Goal: Find specific page/section: Find specific page/section

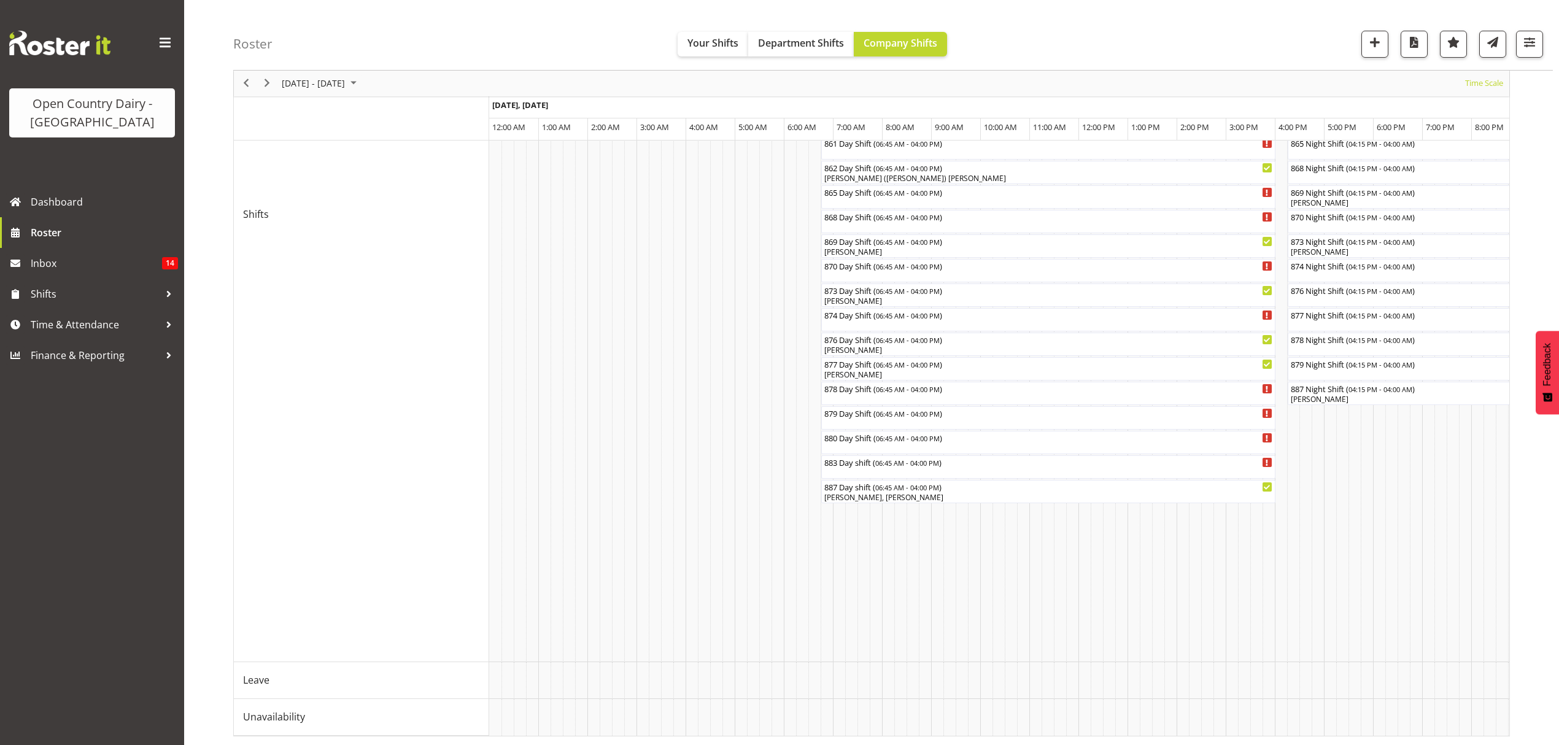
scroll to position [441, 0]
click at [1531, 47] on span "button" at bounding box center [1530, 42] width 16 height 16
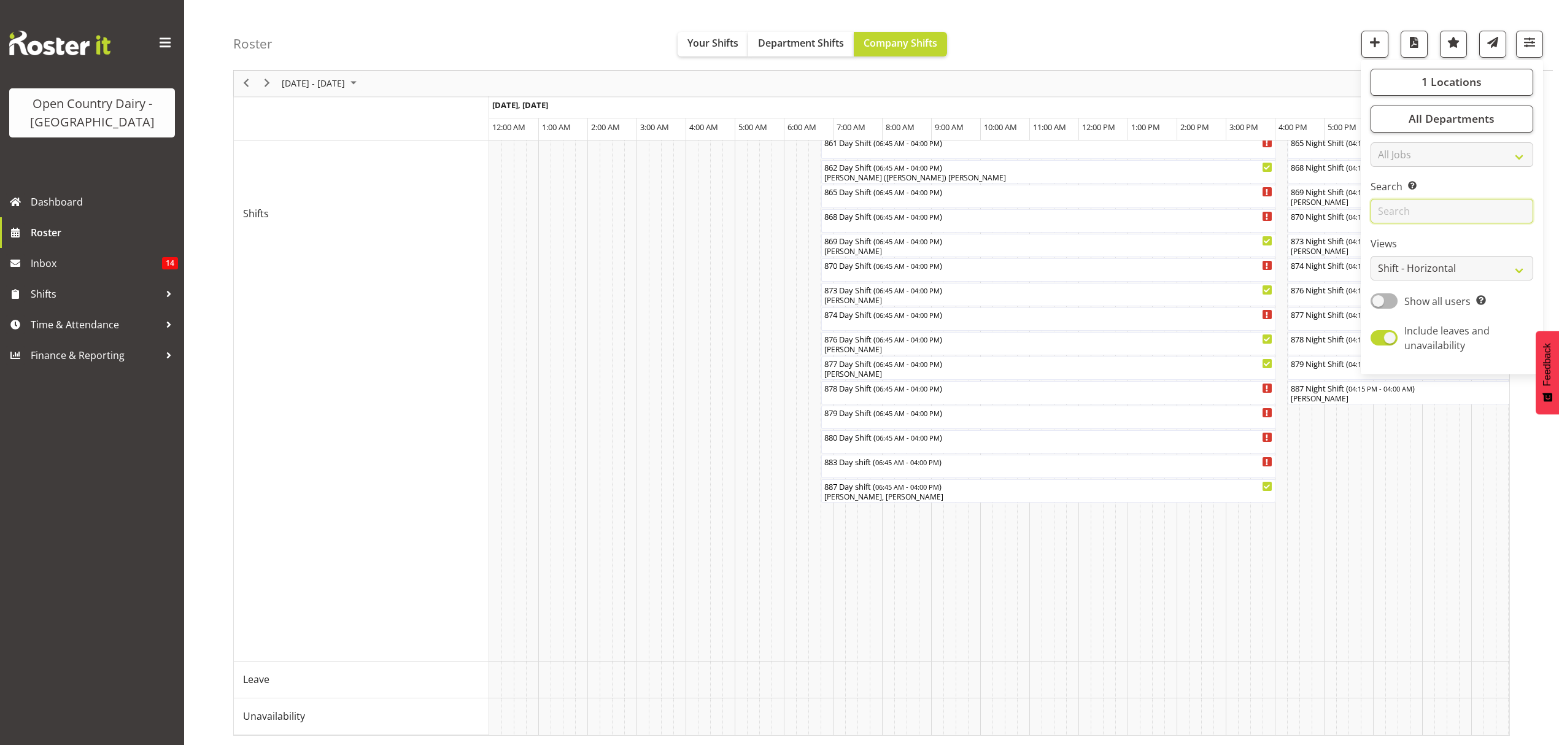
click at [1442, 214] on input "text" at bounding box center [1452, 212] width 163 height 25
click at [720, 354] on td "Timeline Week of August 24, 2025" at bounding box center [716, 214] width 12 height 896
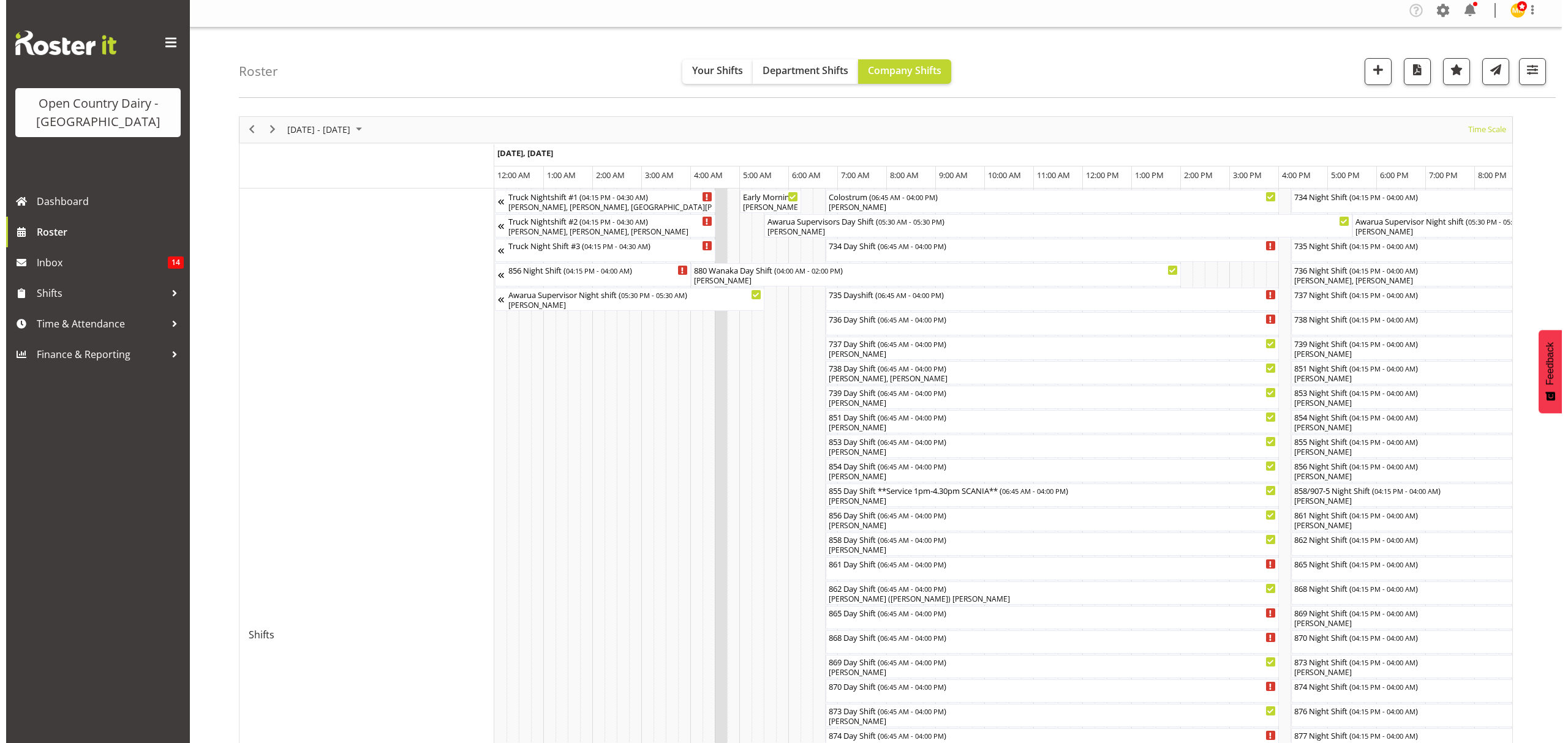
scroll to position [0, 0]
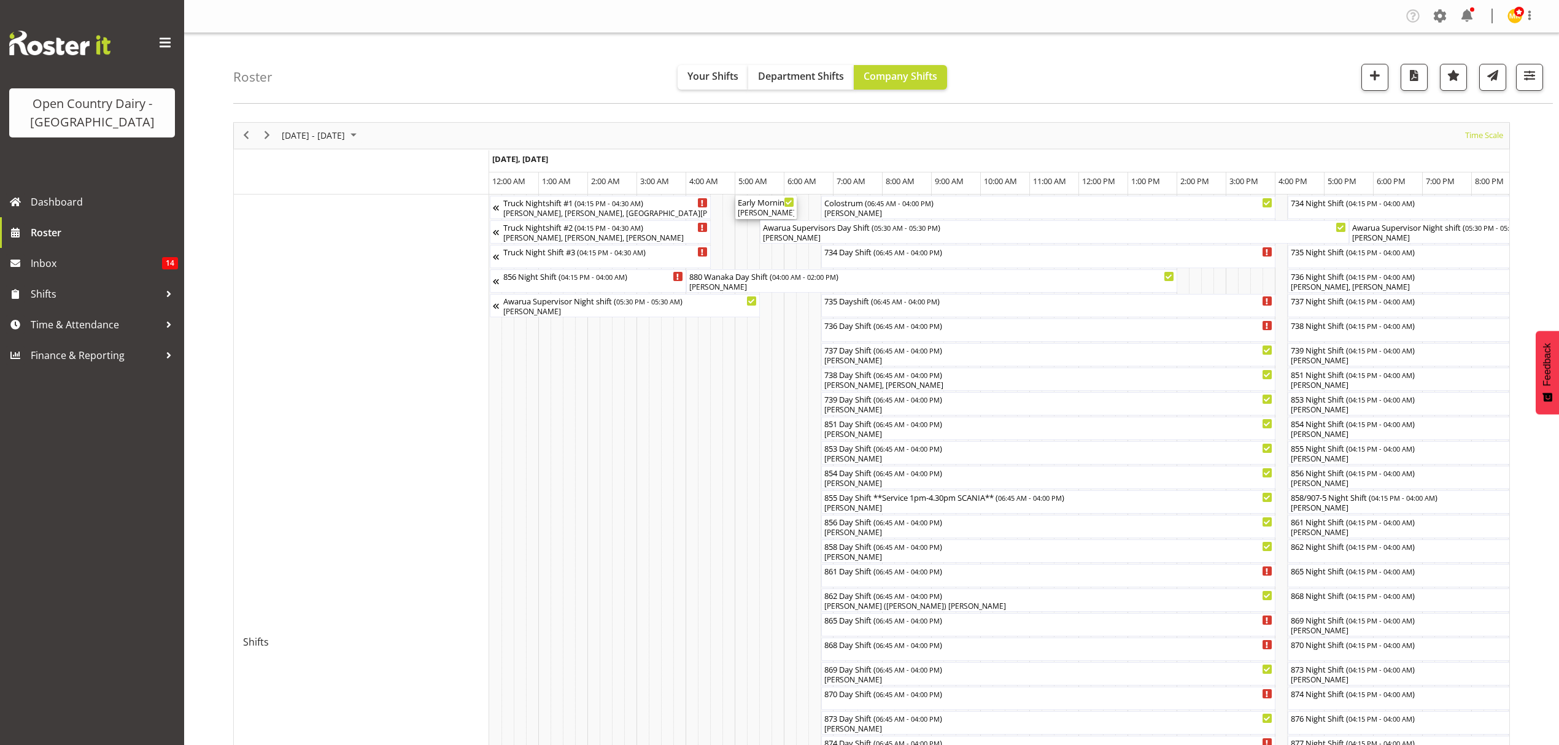
click at [759, 206] on div "Early Morning CIP ( 05:00 AM - 06:15 AM )" at bounding box center [766, 202] width 56 height 12
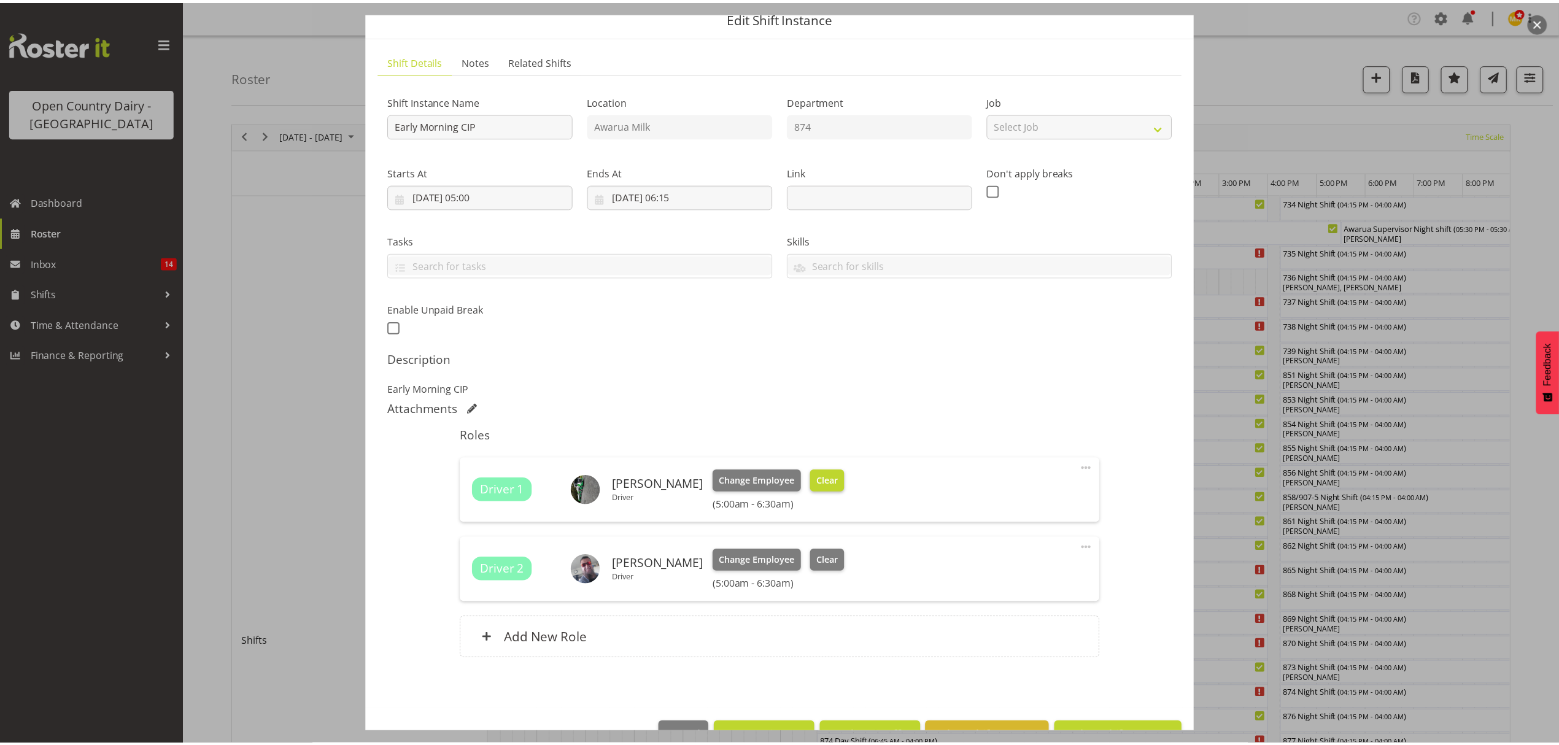
scroll to position [87, 0]
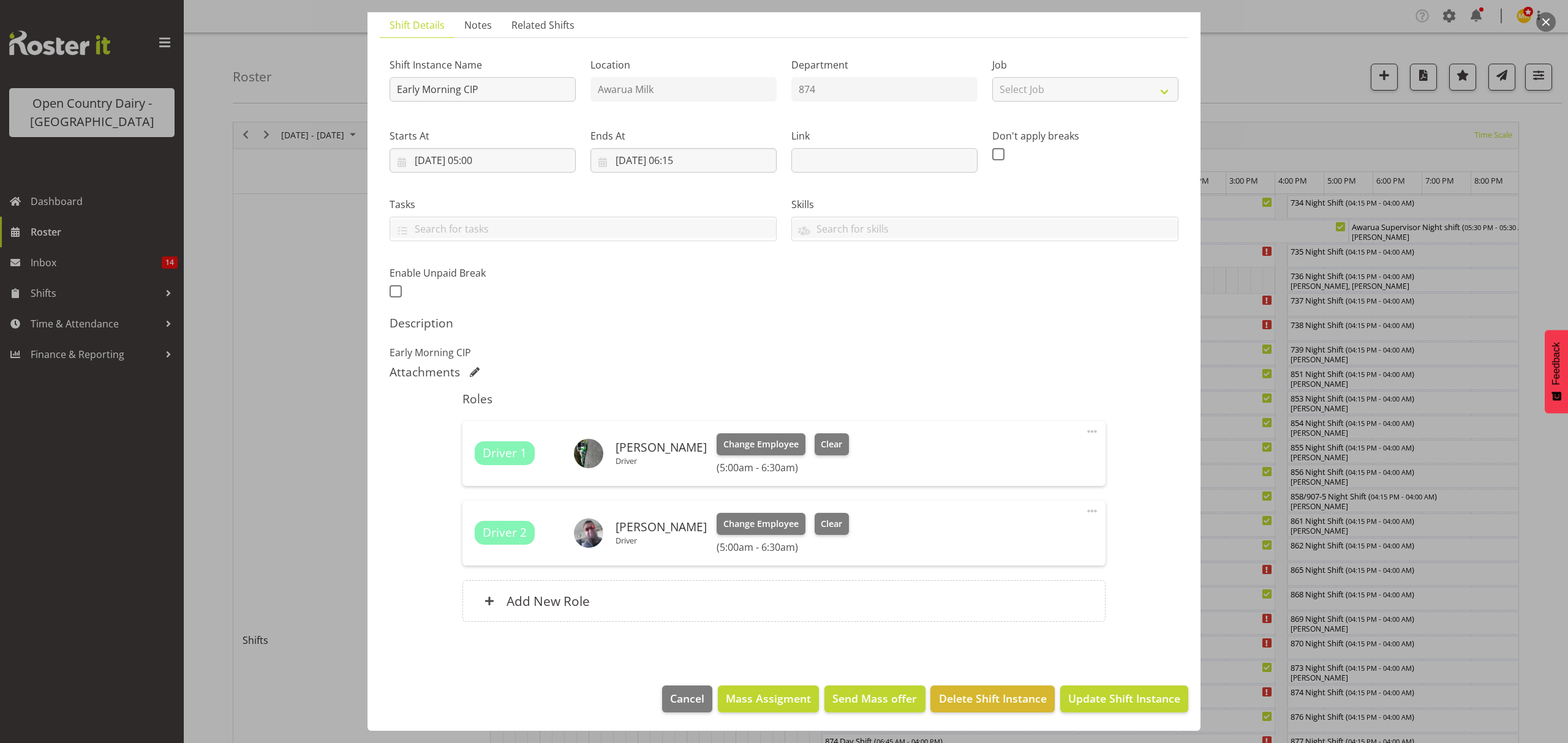
click at [677, 715] on footer "Cancel Mass Assigment Send Mass offer Delete Shift Instance Update Shift Instan…" at bounding box center [783, 702] width 833 height 58
click at [681, 704] on span "Cancel" at bounding box center [687, 699] width 34 height 16
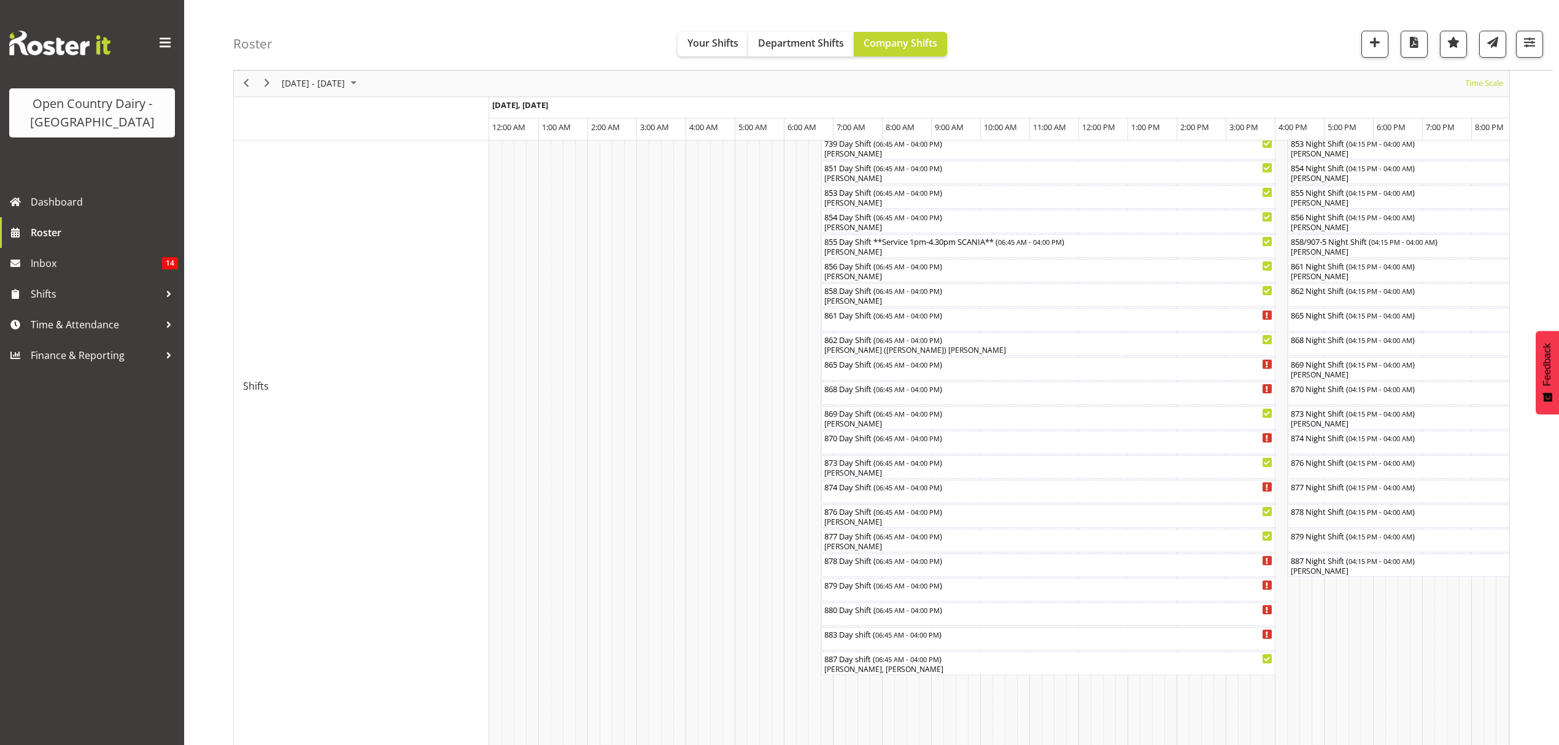
scroll to position [327, 0]
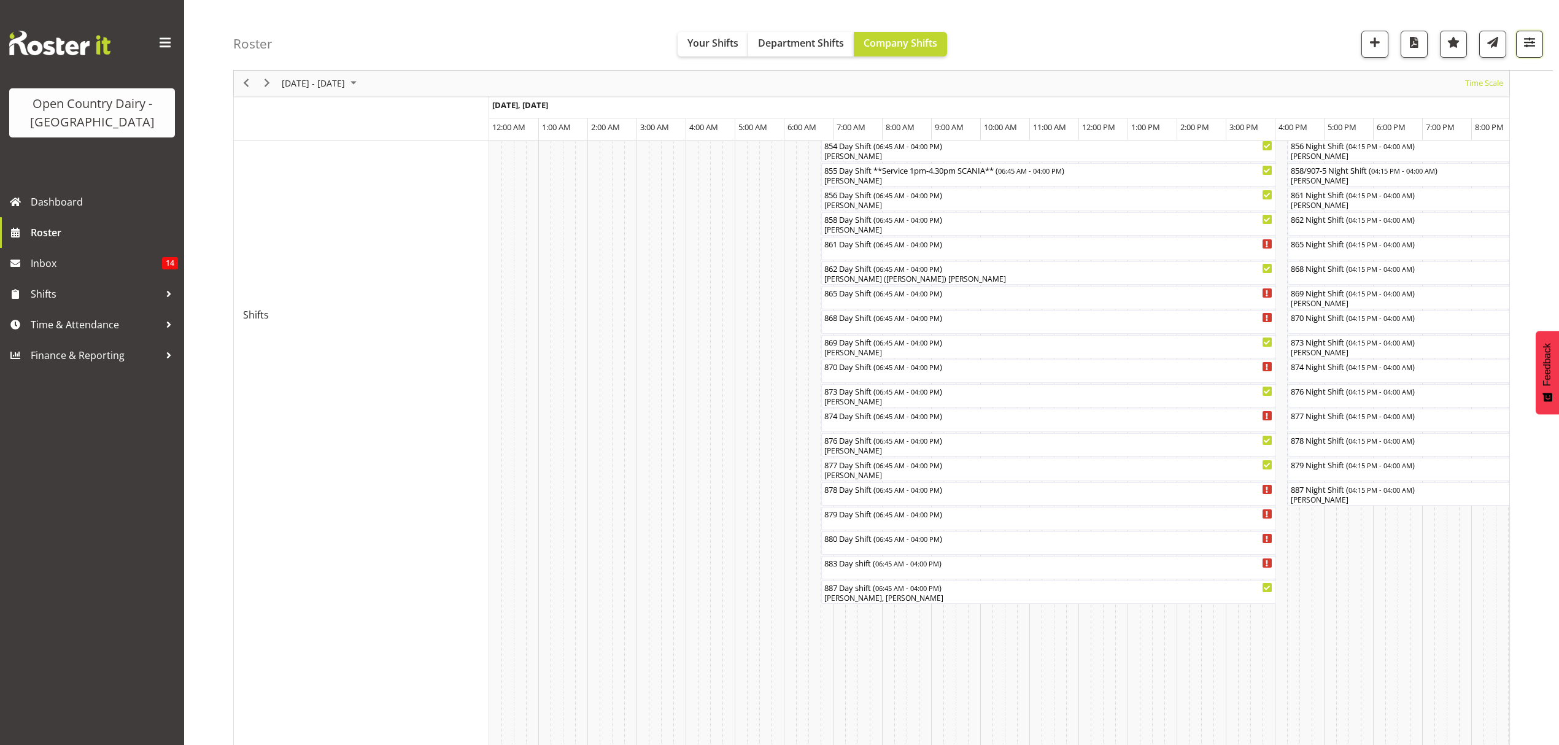
click at [1535, 39] on span "button" at bounding box center [1530, 42] width 16 height 16
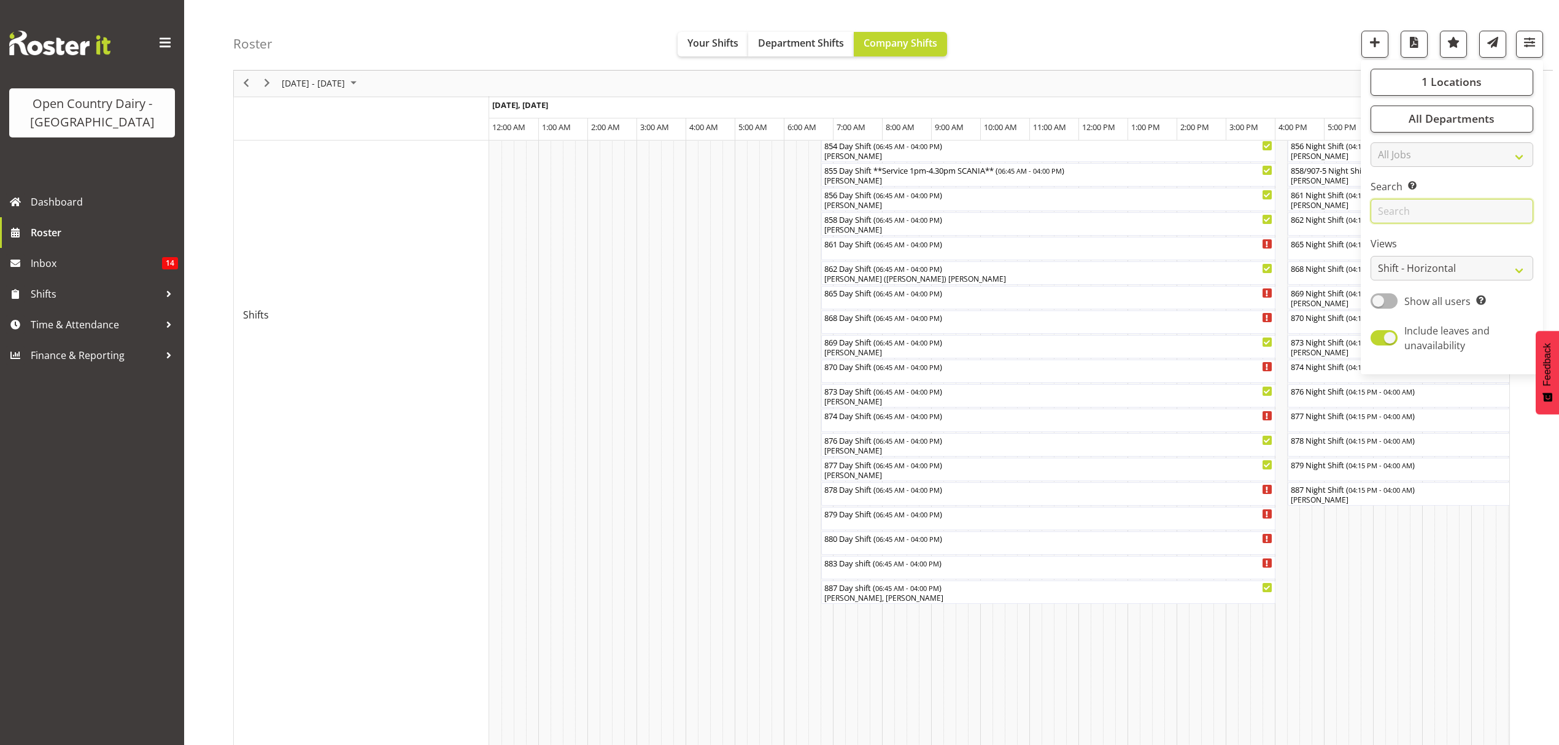
click at [1393, 212] on input "text" at bounding box center [1452, 212] width 163 height 25
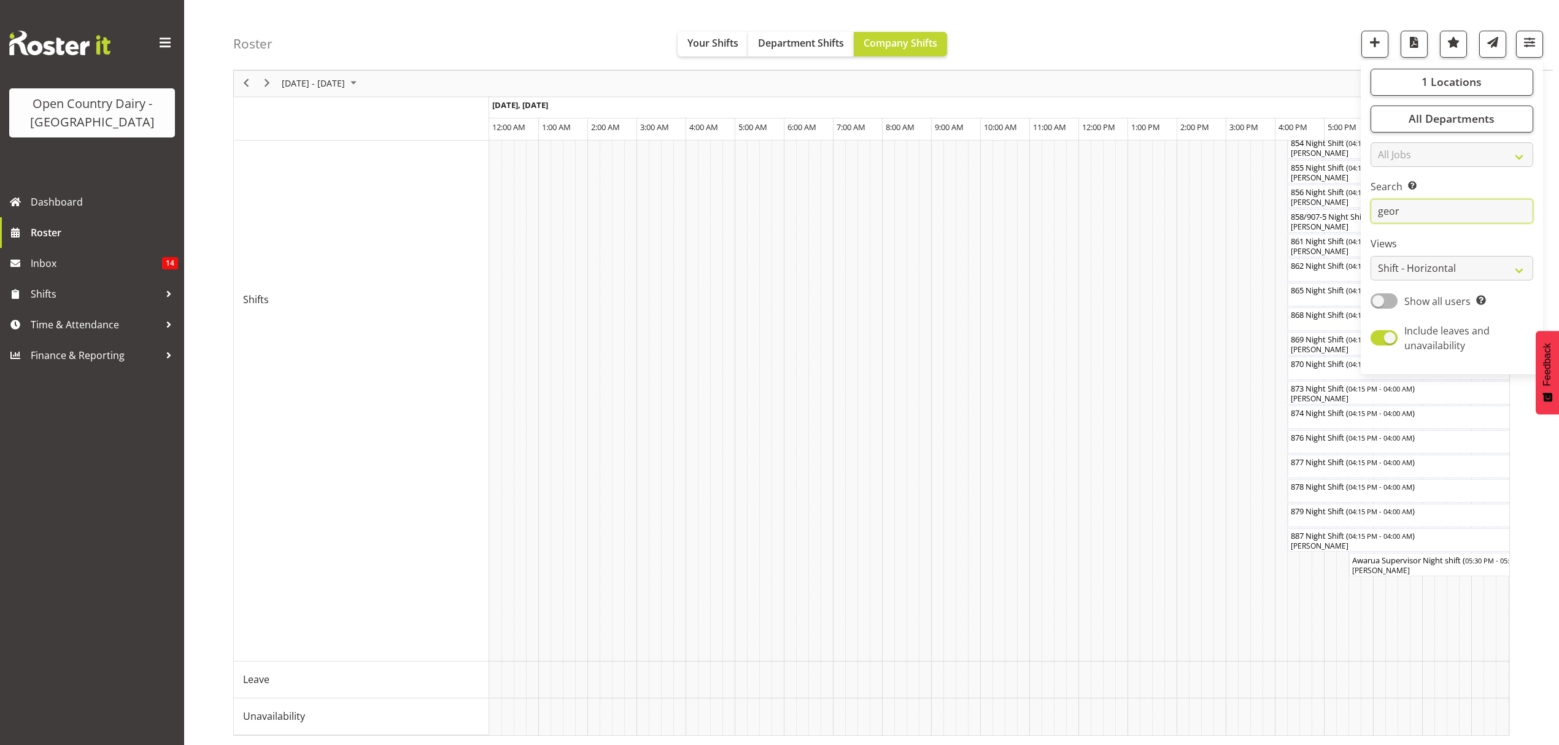
scroll to position [0, 0]
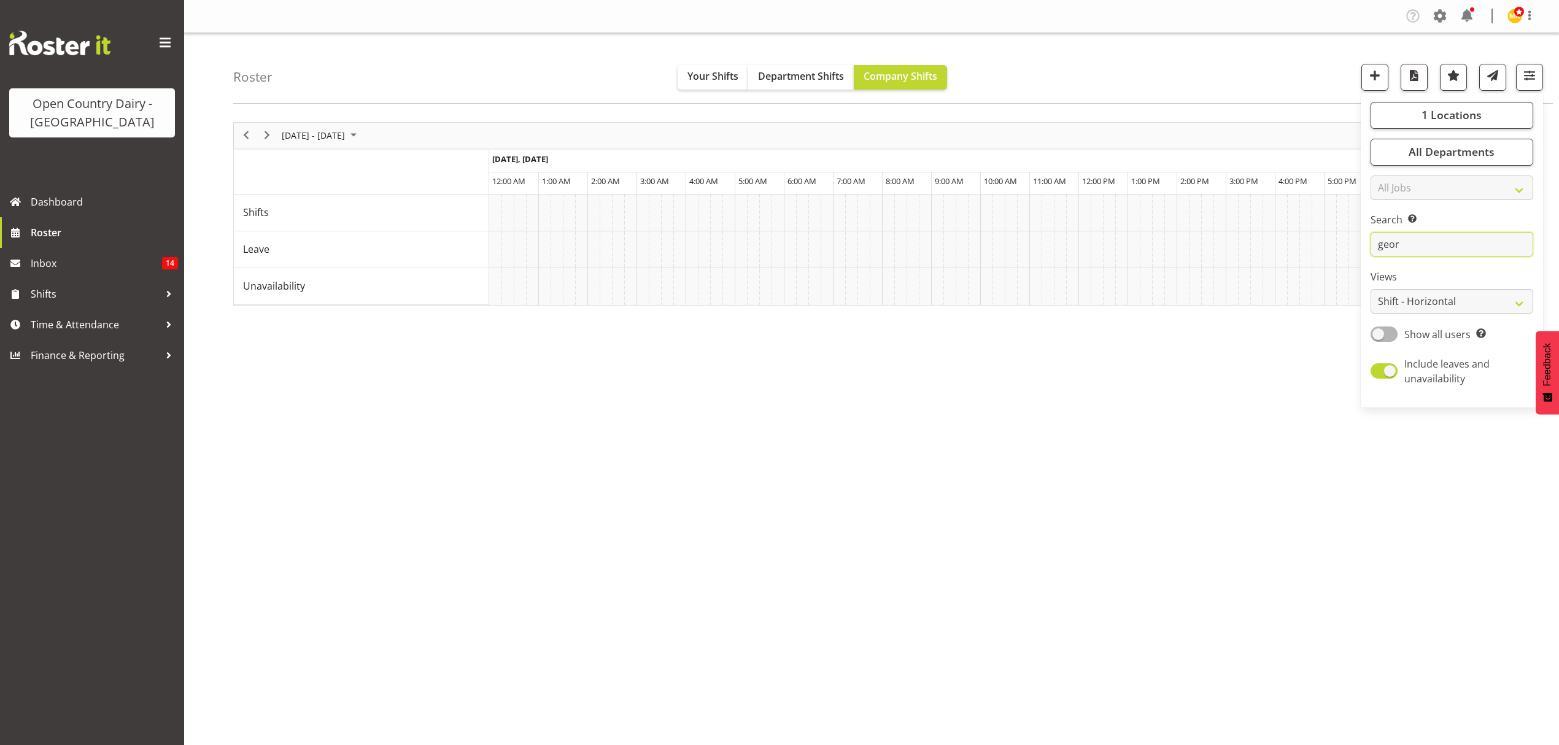
type input "geor"
drag, startPoint x: 1287, startPoint y: 395, endPoint x: 1302, endPoint y: 398, distance: 15.1
click at [1287, 396] on div "[DATE] - [DATE] [DATE] Timeline Day Timeline Week Timeline Fortnight Timeline M…" at bounding box center [896, 358] width 1326 height 491
